Goal: Check status

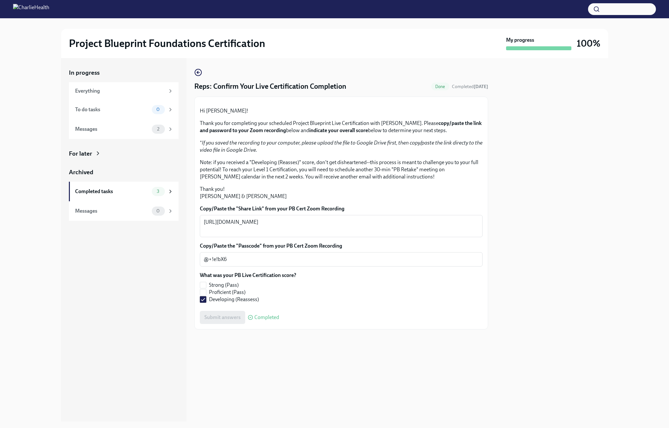
click at [133, 56] on div "Project Blueprint Foundations Certification My progress 100%" at bounding box center [334, 43] width 547 height 29
click at [123, 45] on h2 "Project Blueprint Foundations Certification" at bounding box center [167, 43] width 196 height 13
click at [89, 130] on div "Messages" at bounding box center [112, 129] width 74 height 7
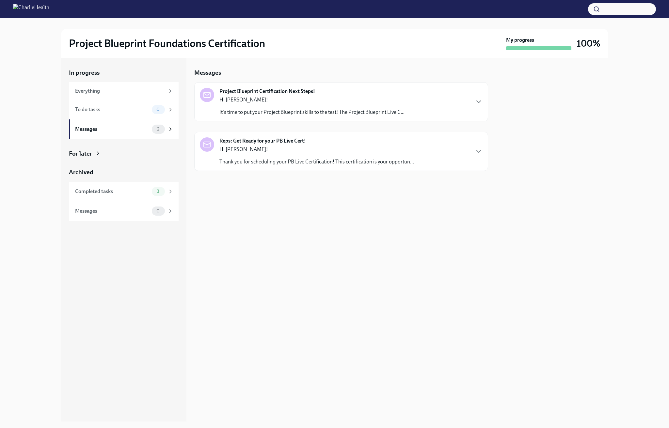
click at [95, 154] on icon at bounding box center [98, 153] width 7 height 7
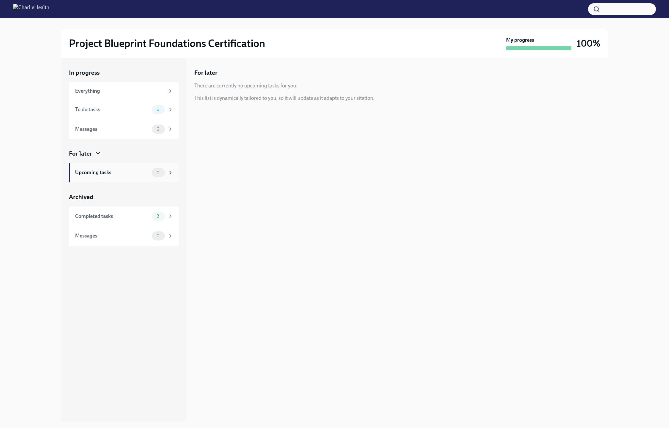
click at [117, 174] on div "Upcoming tasks" at bounding box center [112, 172] width 74 height 7
click at [144, 219] on div "Completed tasks" at bounding box center [112, 216] width 74 height 7
